Goal: Obtain resource: Obtain resource

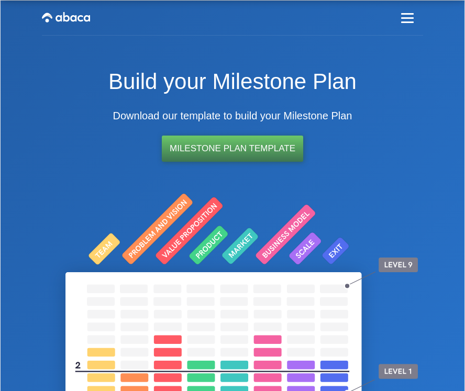
scroll to position [77, 0]
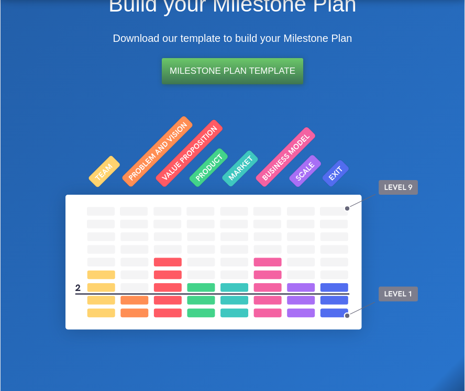
click at [258, 74] on link "Milestone Plan Template" at bounding box center [232, 71] width 141 height 26
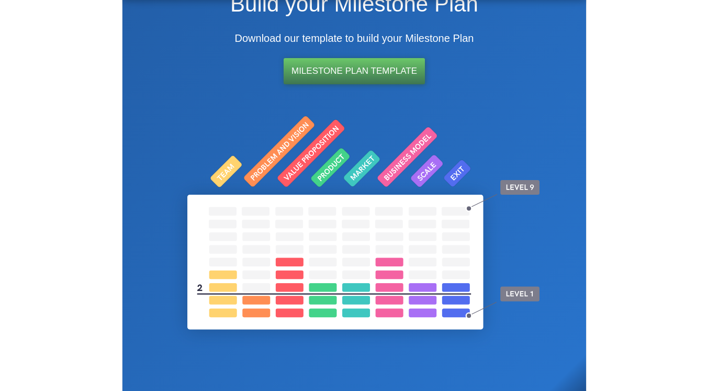
scroll to position [0, 0]
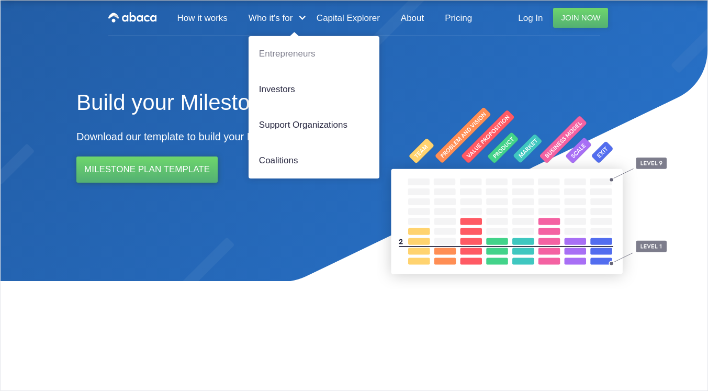
click at [284, 52] on link "Entrepreneurs" at bounding box center [314, 54] width 131 height 36
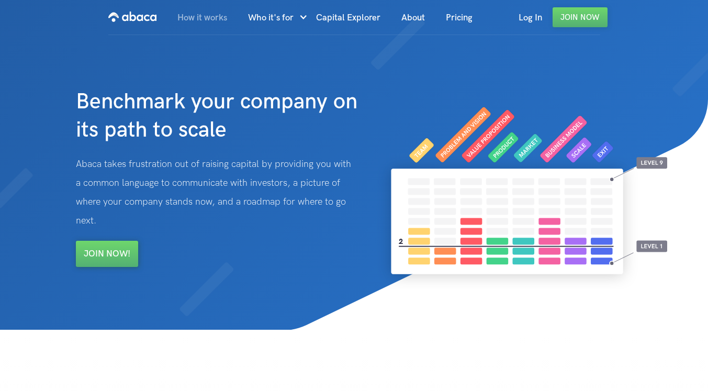
click at [211, 14] on link "How it works" at bounding box center [202, 18] width 71 height 36
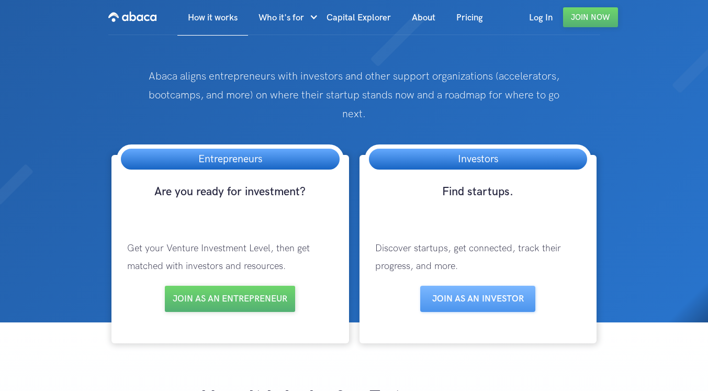
click at [136, 20] on img "home" at bounding box center [132, 16] width 48 height 17
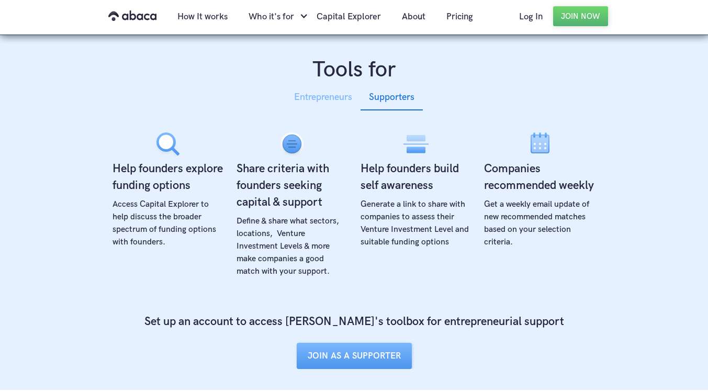
scroll to position [352, 0]
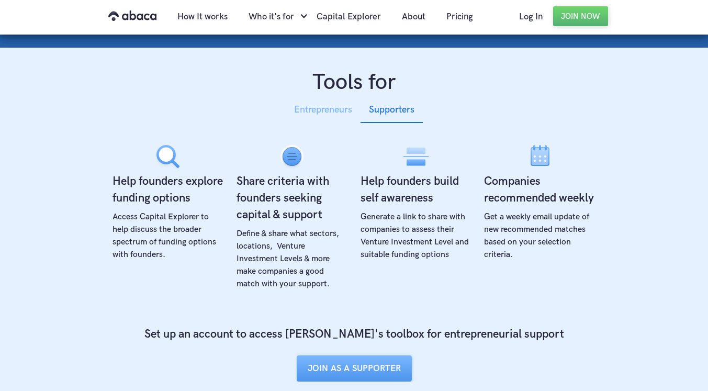
click at [320, 107] on div "Entrepreneurs" at bounding box center [323, 110] width 58 height 16
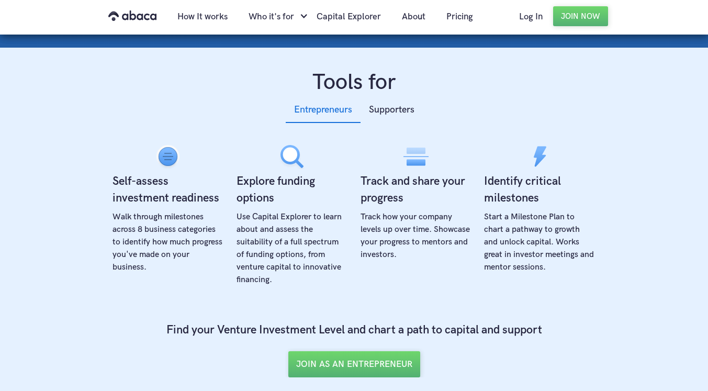
click at [485, 214] on div "Start a Milestone Plan to chart a pathway to growth and unlock capital. Works g…" at bounding box center [539, 242] width 111 height 63
click at [507, 195] on h4 "Identify critical milestones" at bounding box center [539, 189] width 111 height 33
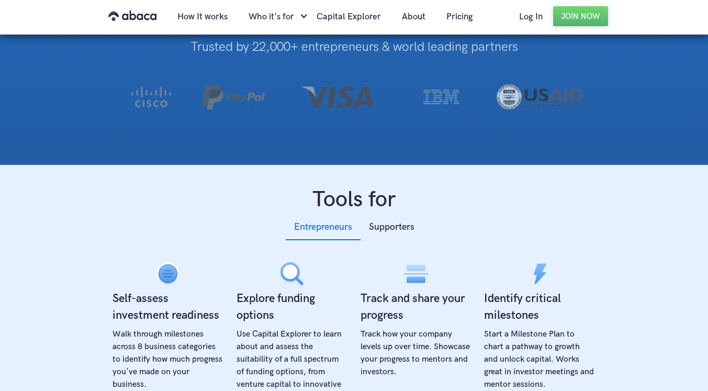
scroll to position [0, 0]
